Goal: Transaction & Acquisition: Book appointment/travel/reservation

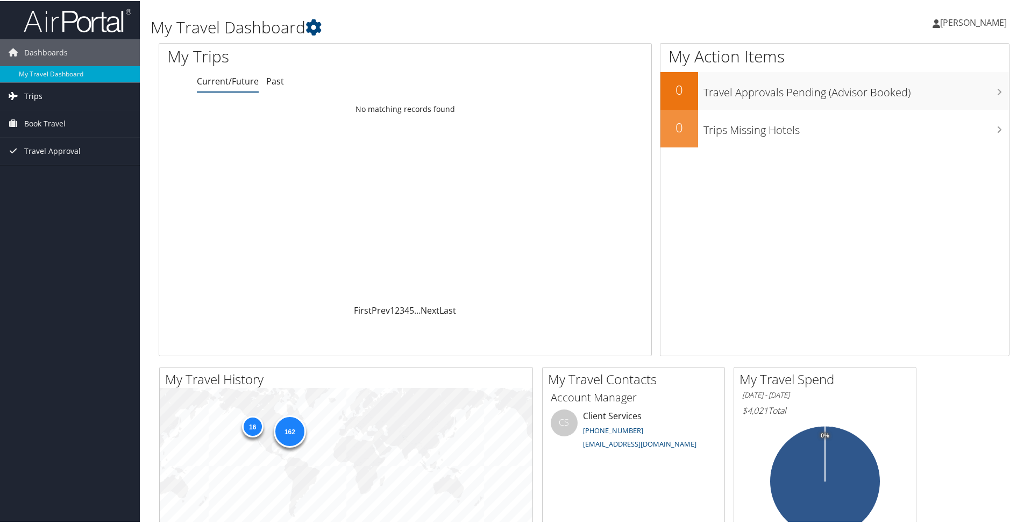
drag, startPoint x: 41, startPoint y: 92, endPoint x: 58, endPoint y: 104, distance: 20.4
click at [41, 92] on span "Trips" at bounding box center [33, 95] width 18 height 27
click at [58, 166] on span "Book Travel" at bounding box center [44, 171] width 41 height 27
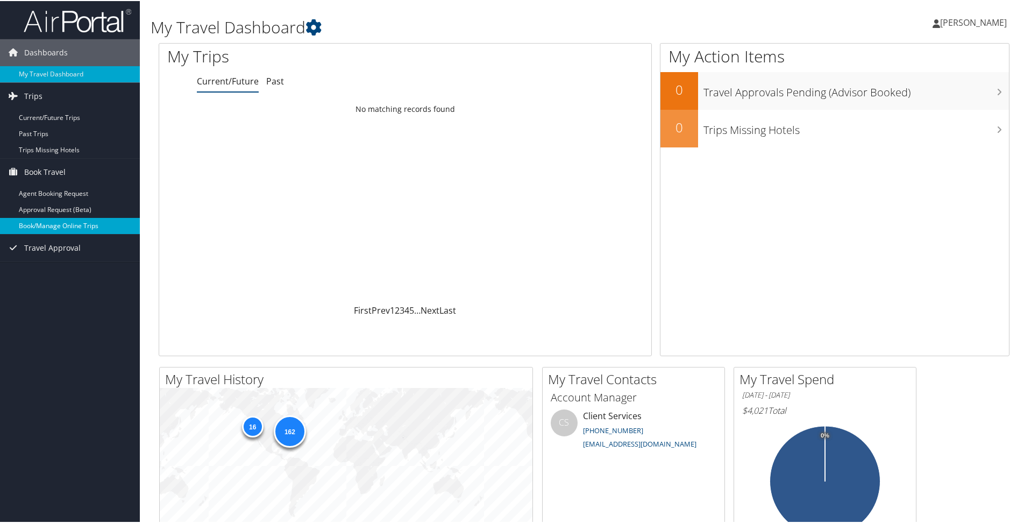
click at [77, 223] on link "Book/Manage Online Trips" at bounding box center [70, 225] width 140 height 16
